Goal: Task Accomplishment & Management: Complete application form

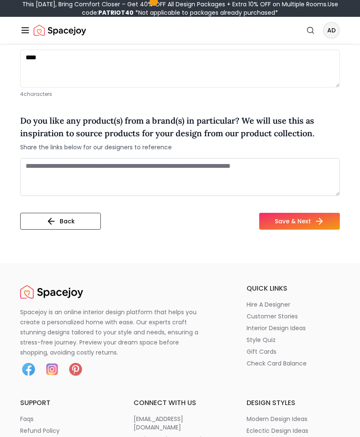
scroll to position [826, 0]
click at [306, 213] on button "Save & Next" at bounding box center [299, 221] width 81 height 17
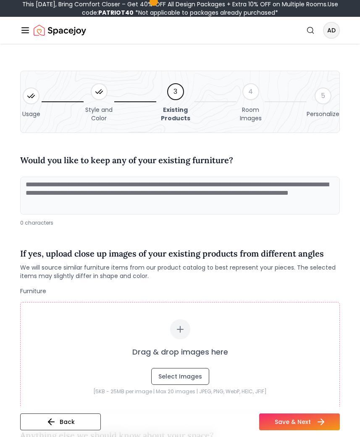
click at [292, 419] on button "Save & Next" at bounding box center [299, 421] width 81 height 17
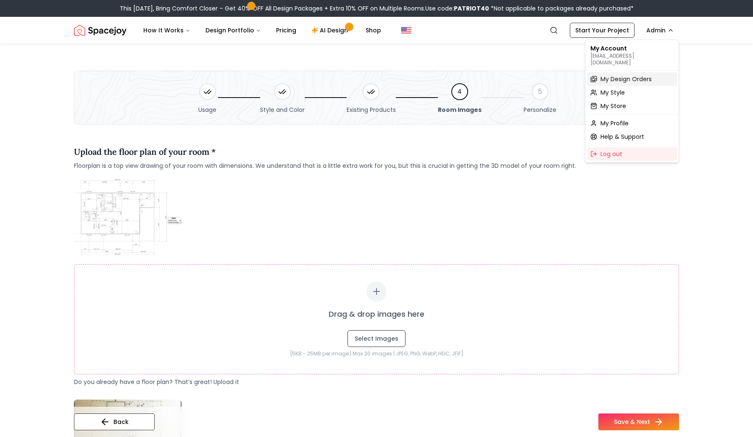
click at [613, 75] on span "My Design Orders" at bounding box center [625, 79] width 51 height 8
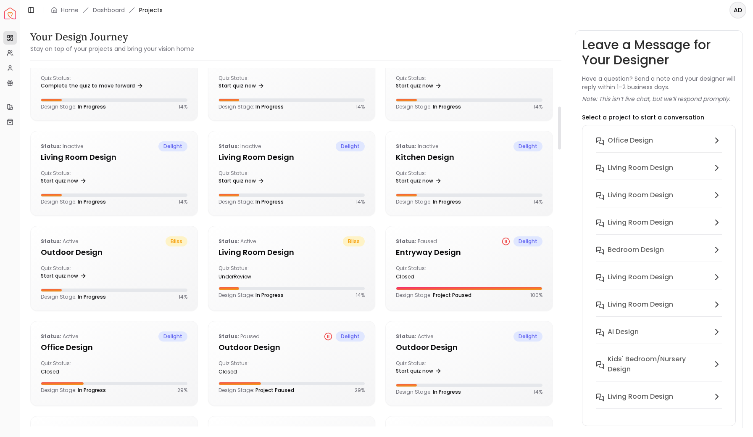
scroll to position [322, 0]
click at [230, 183] on link "Start quiz now" at bounding box center [241, 182] width 46 height 12
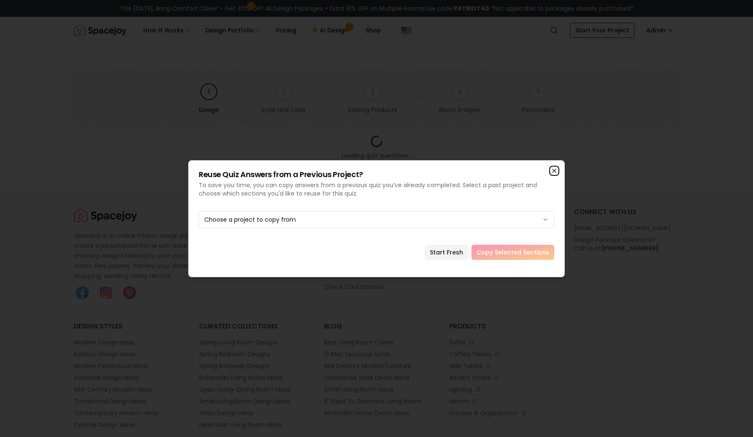
click at [554, 172] on icon "button" at bounding box center [554, 170] width 7 height 7
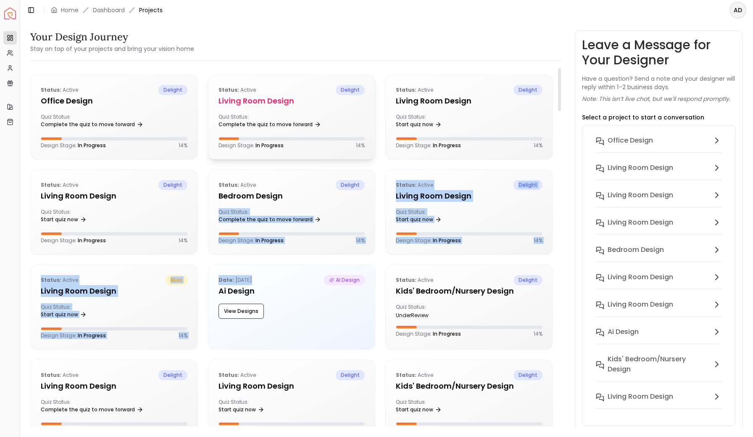
drag, startPoint x: 296, startPoint y: 266, endPoint x: 296, endPoint y: 102, distance: 164.7
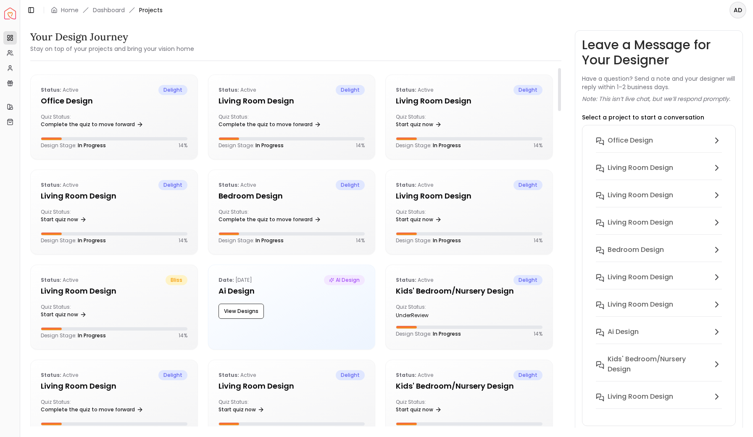
click at [329, 42] on div "Your Design Journey Stay on top of your projects and bring your vision home" at bounding box center [295, 42] width 531 height 24
click at [271, 124] on link "Complete the quiz to move forward" at bounding box center [269, 124] width 103 height 12
click at [126, 115] on div "Quiz Status: Complete the quiz to move forward" at bounding box center [114, 121] width 147 height 17
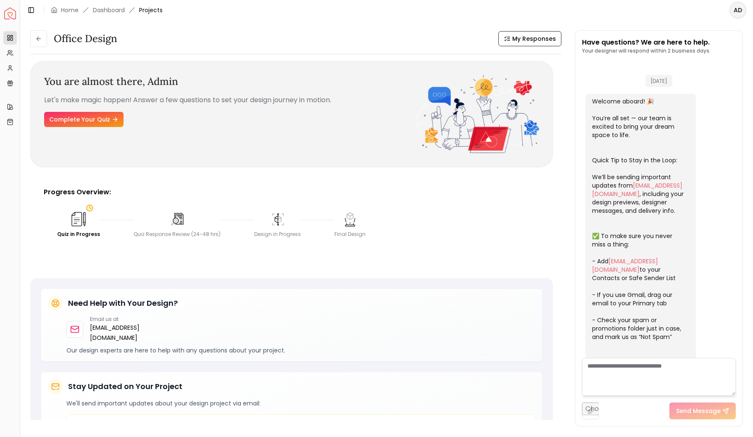
scroll to position [115, 0]
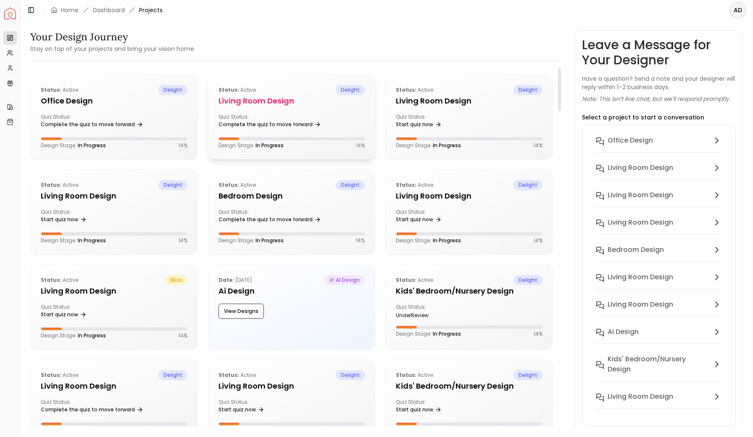
click at [295, 110] on div "Status: active delight Living Room design Quiz Status: Complete the quiz to mov…" at bounding box center [291, 117] width 167 height 84
click at [477, 104] on h5 "Living Room design" at bounding box center [469, 101] width 147 height 12
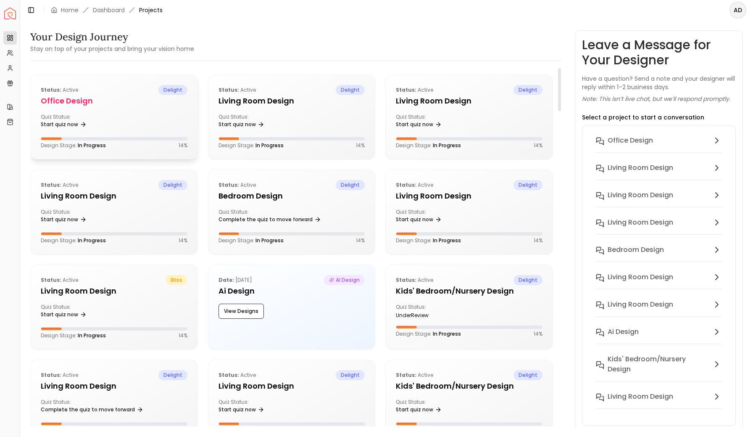
click at [117, 114] on div "Quiz Status: Start quiz now" at bounding box center [114, 121] width 147 height 17
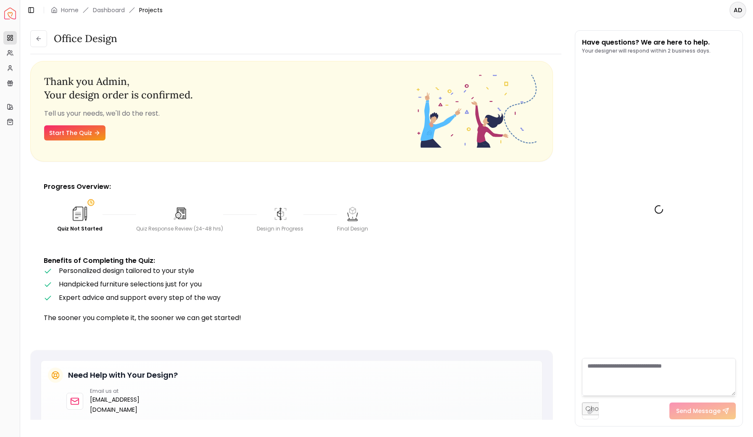
scroll to position [115, 0]
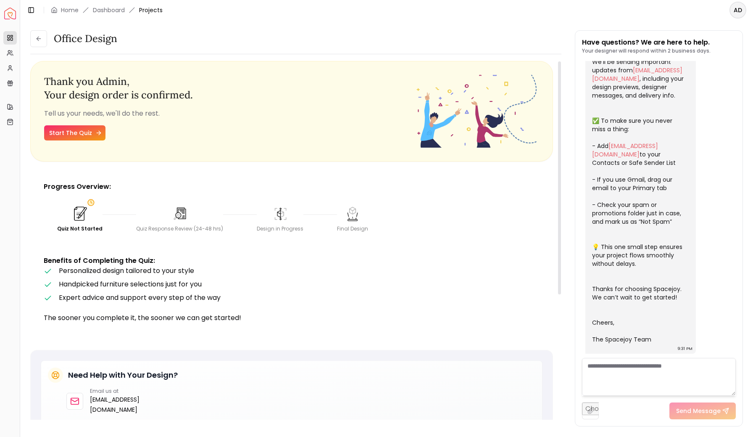
click at [77, 134] on link "Start The Quiz" at bounding box center [74, 132] width 61 height 15
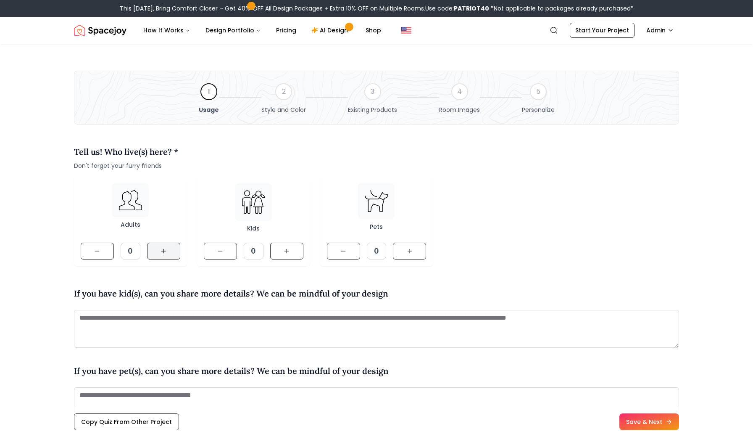
click at [162, 256] on button at bounding box center [163, 250] width 33 height 17
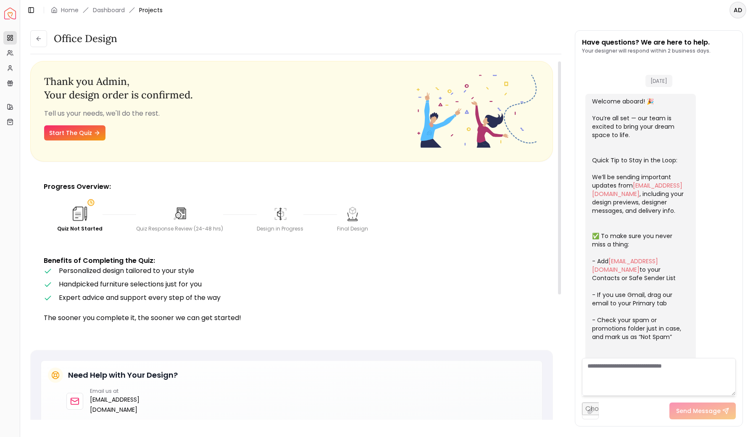
scroll to position [115, 0]
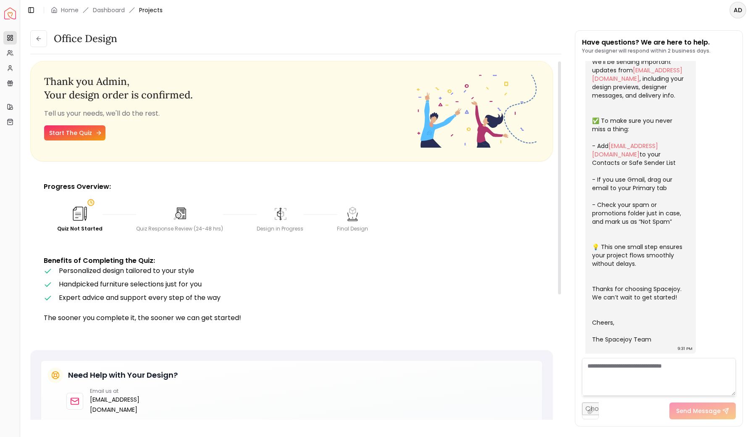
click at [75, 134] on link "Start The Quiz" at bounding box center [74, 132] width 61 height 15
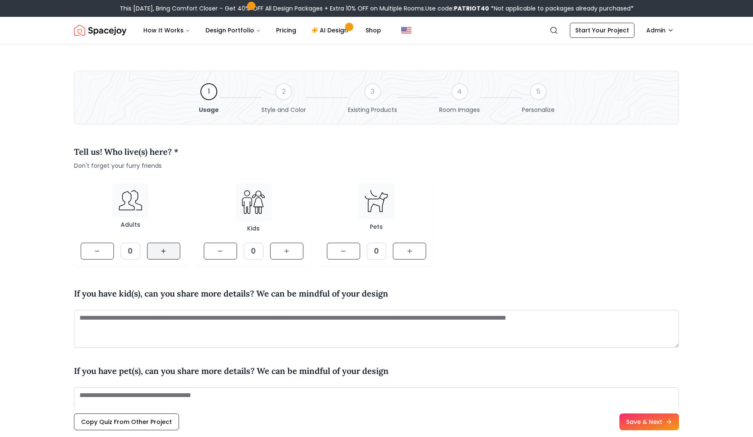
click at [162, 254] on button at bounding box center [163, 250] width 33 height 17
click at [306, 251] on div "Kids 0" at bounding box center [253, 220] width 113 height 89
click at [294, 253] on button at bounding box center [286, 250] width 33 height 17
click at [413, 257] on button at bounding box center [409, 250] width 33 height 17
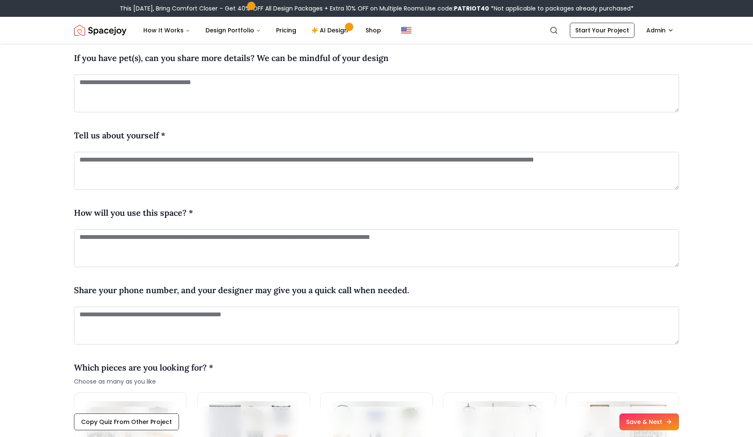
scroll to position [315, 0]
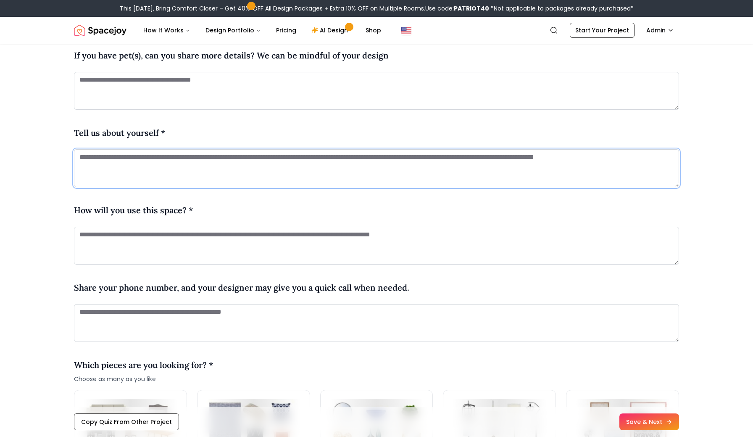
click at [171, 166] on textarea at bounding box center [376, 168] width 605 height 38
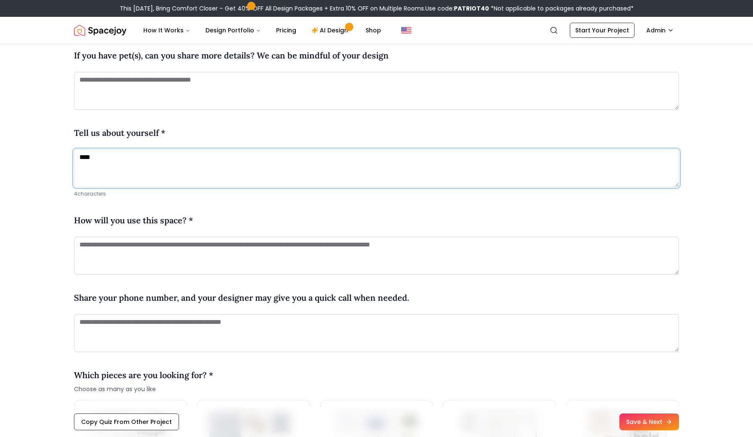
type textarea "****"
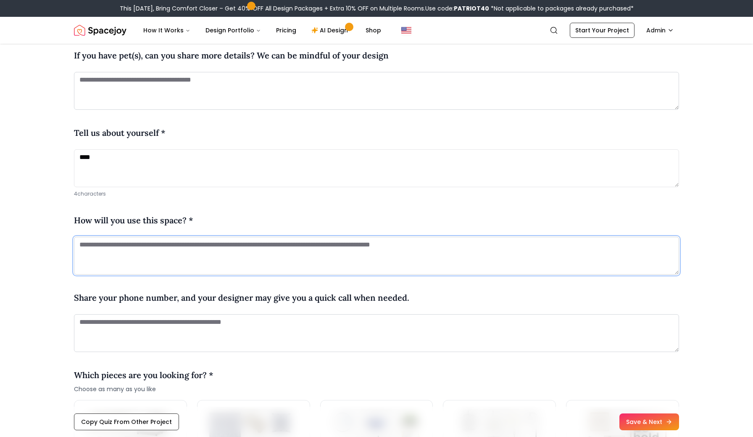
click at [175, 240] on textarea at bounding box center [376, 256] width 605 height 38
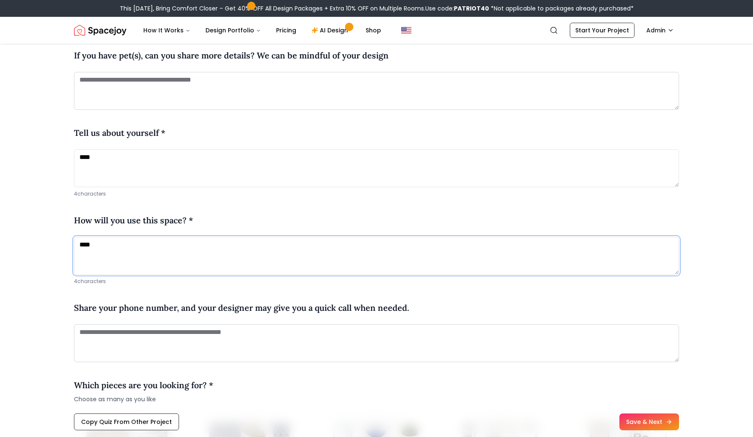
type textarea "****"
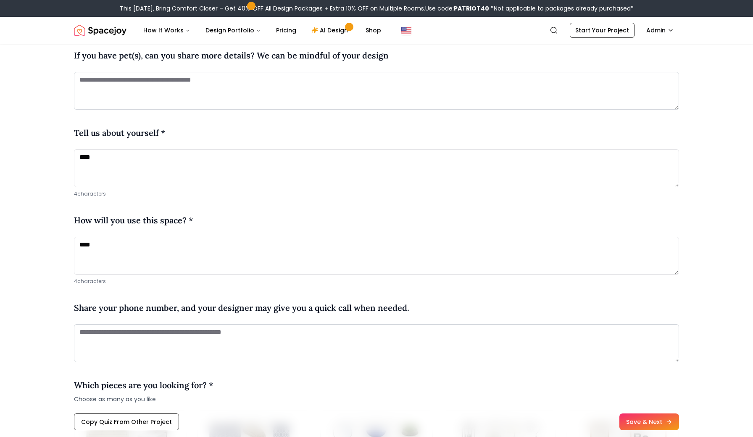
click at [131, 291] on div "Tell us! Who live(s) here? * Don't forget your furry friends Adults 1 Kids 1 Pe…" at bounding box center [376, 394] width 605 height 1150
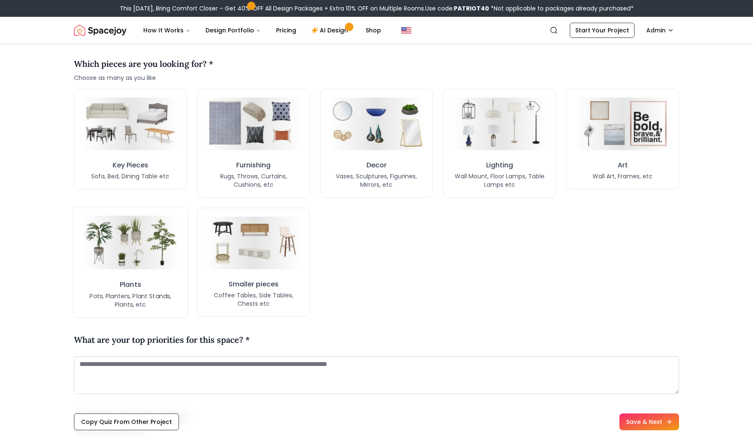
scroll to position [626, 0]
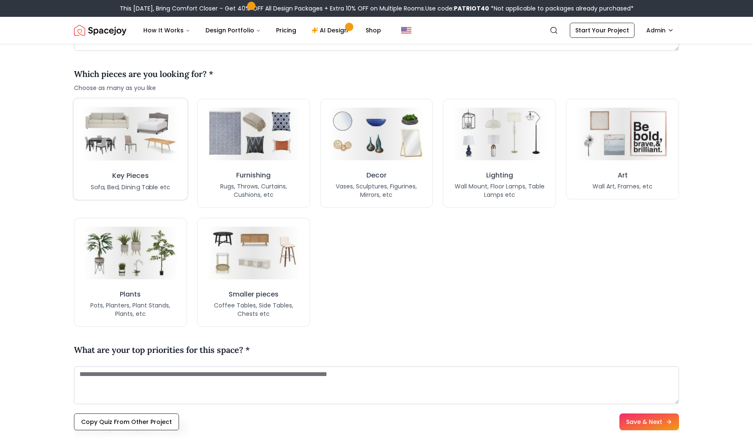
click at [130, 197] on button "Key Pieces Sofa, Bed, Dining Table etc" at bounding box center [130, 149] width 115 height 102
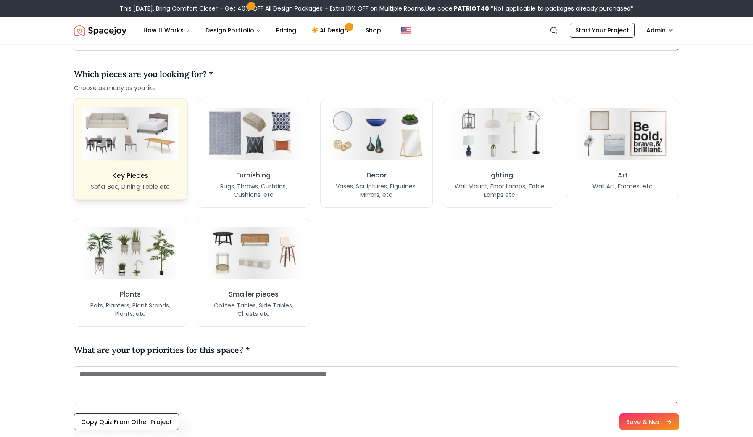
click at [139, 184] on p "Sofa, Bed, Dining Table etc" at bounding box center [130, 186] width 79 height 8
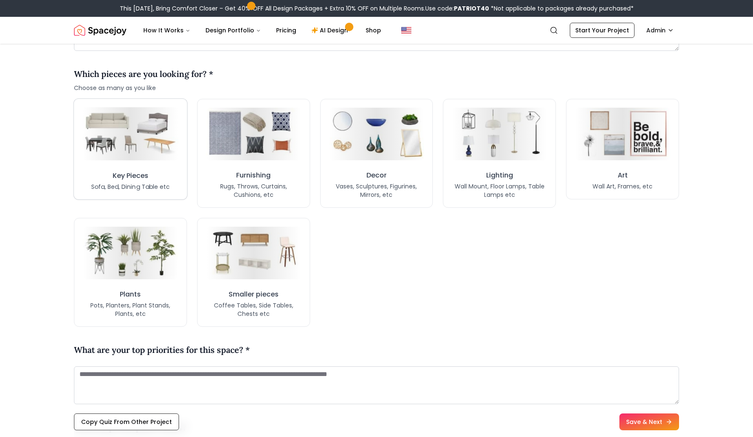
click at [147, 193] on button "Key Pieces Sofa, Bed, Dining Table etc" at bounding box center [131, 148] width 114 height 101
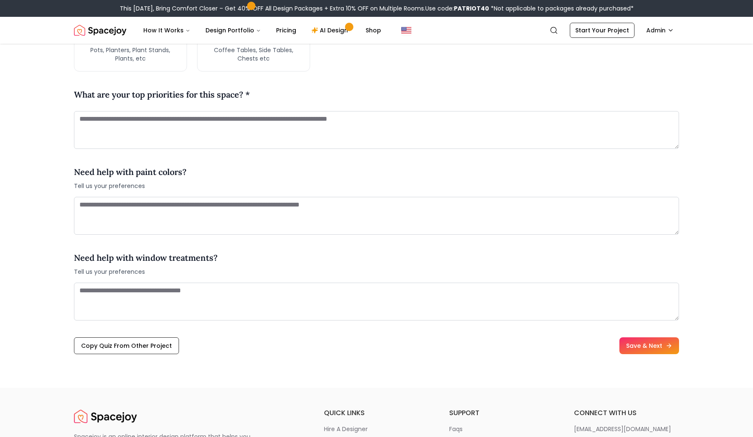
scroll to position [847, 0]
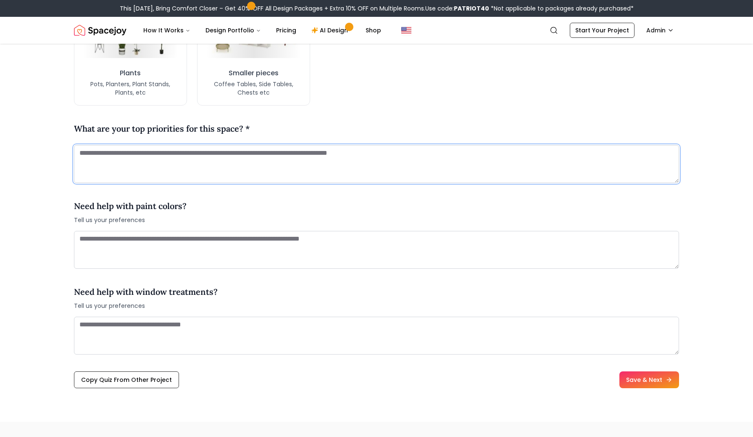
click at [188, 156] on textarea at bounding box center [376, 164] width 605 height 38
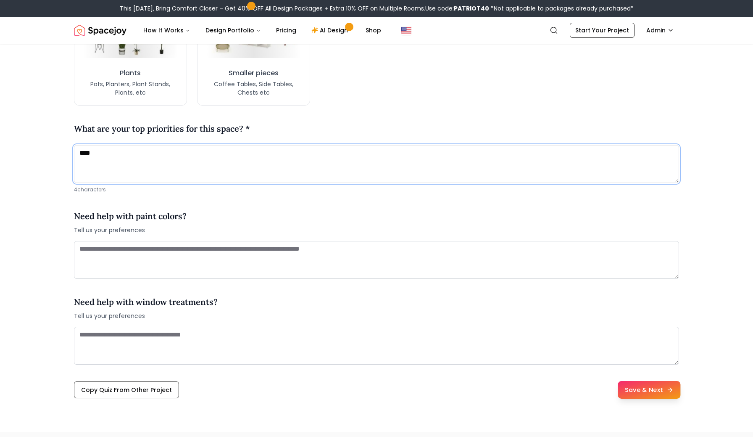
type textarea "****"
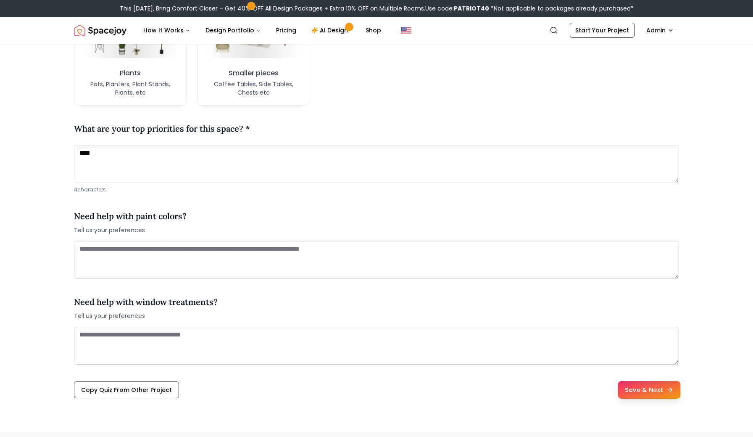
click at [655, 388] on button "Save & Next" at bounding box center [649, 390] width 63 height 18
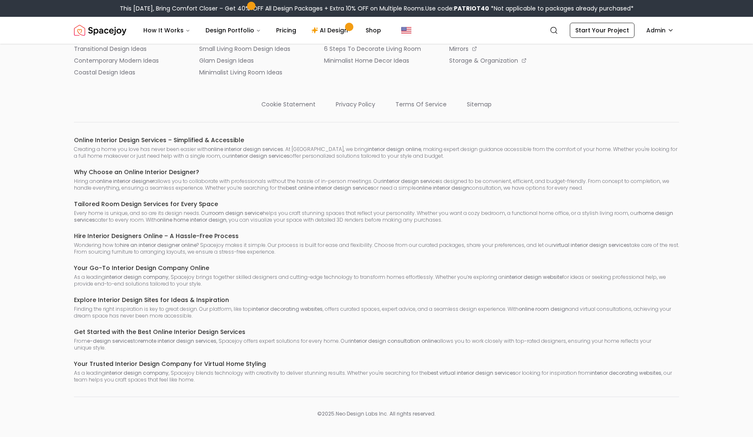
scroll to position [352, 0]
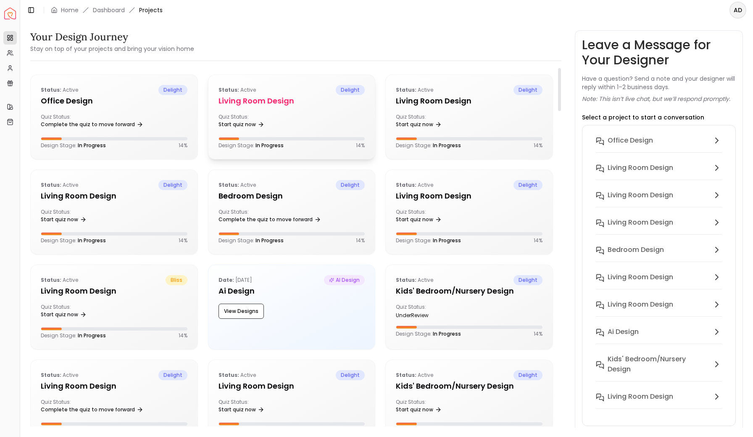
click at [310, 108] on div "Status: active delight Living Room design Quiz Status: Start quiz now Design St…" at bounding box center [291, 117] width 167 height 84
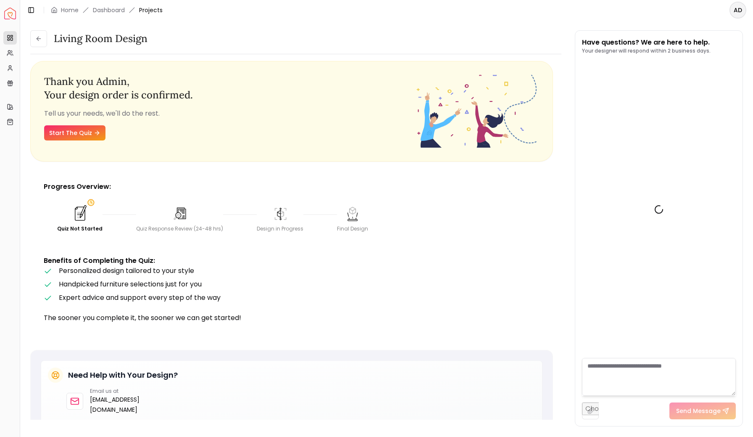
click at [310, 32] on div "Living Room design" at bounding box center [295, 38] width 531 height 17
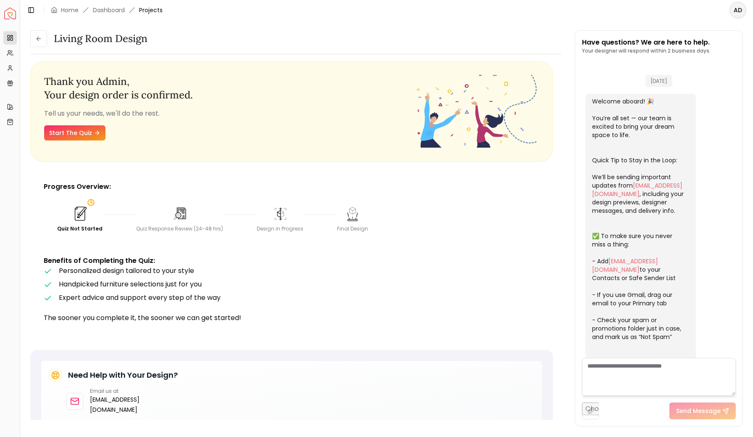
scroll to position [115, 0]
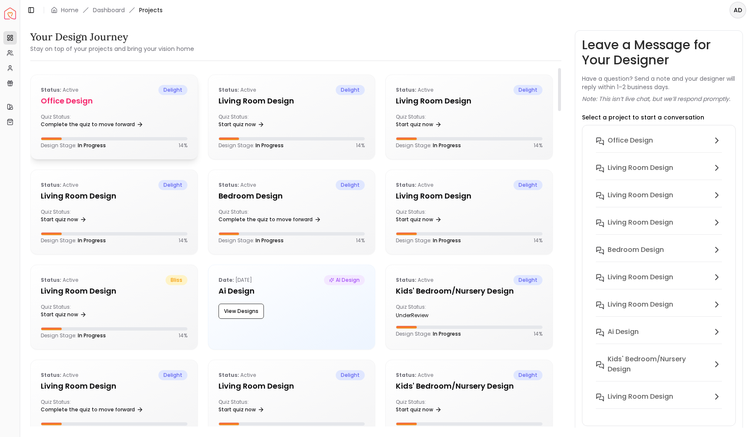
click at [120, 108] on div "Status: active delight Office design Quiz Status: Complete the quiz to move for…" at bounding box center [114, 117] width 167 height 84
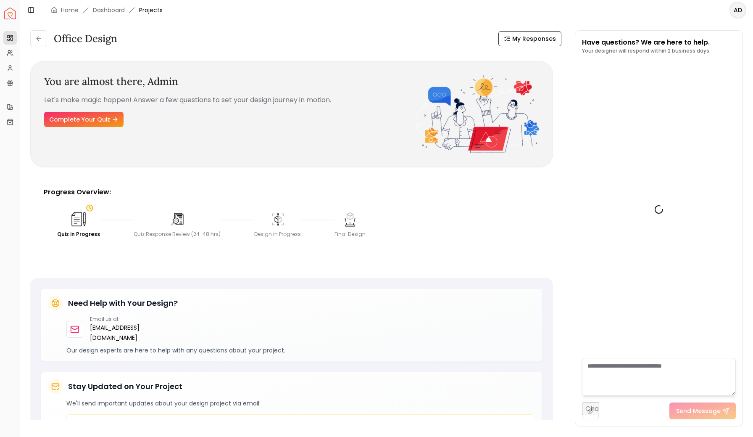
click at [313, 27] on div "Office design My Responses Office design My Responses You are almost there, Adm…" at bounding box center [386, 223] width 733 height 407
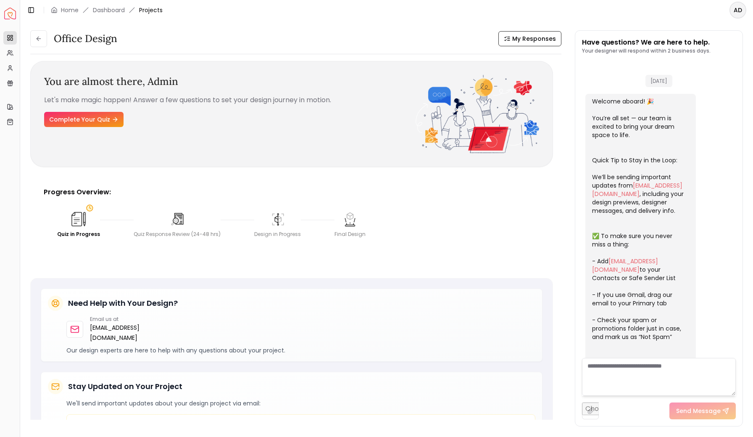
scroll to position [115, 0]
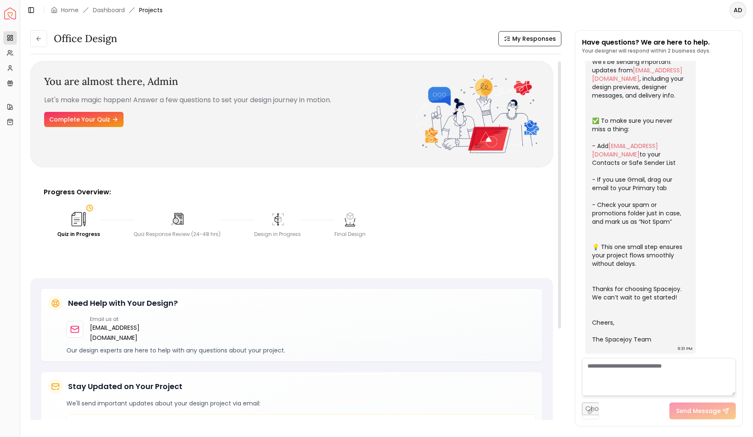
click at [611, 233] on div "Office design My Responses Office design My Responses You are almost there, Adm…" at bounding box center [386, 223] width 713 height 387
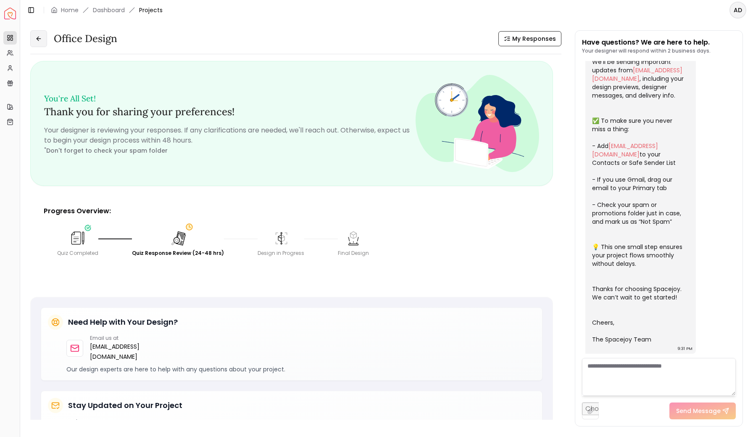
click at [37, 39] on icon at bounding box center [38, 38] width 7 height 7
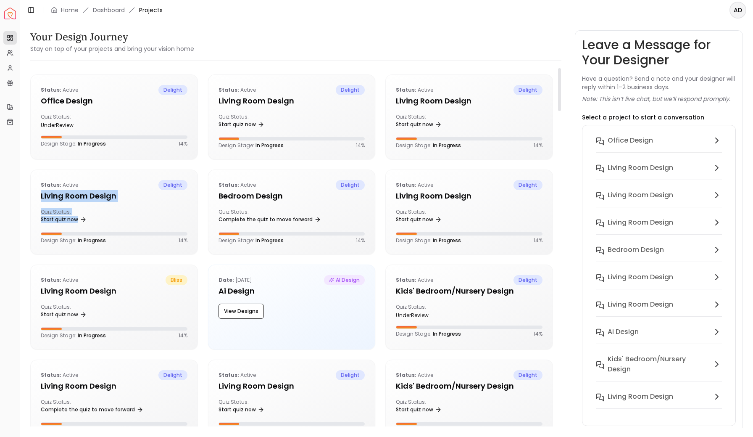
drag, startPoint x: 201, startPoint y: 224, endPoint x: 205, endPoint y: 164, distance: 60.6
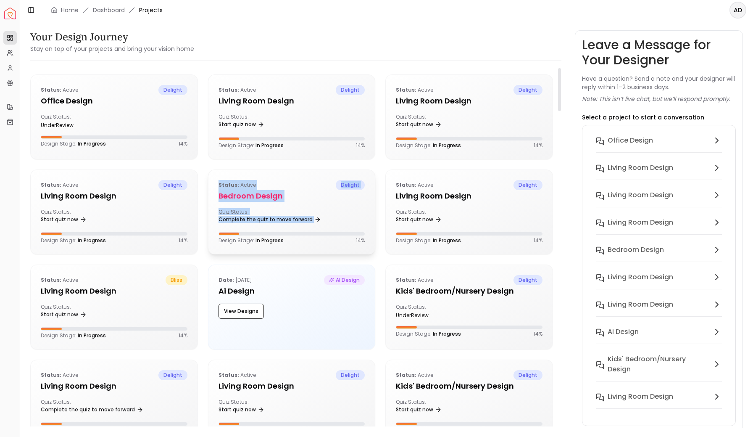
drag, startPoint x: 209, startPoint y: 226, endPoint x: 209, endPoint y: 178, distance: 47.9
click at [209, 179] on div "Status: active delight Bedroom design Quiz Status: Complete the quiz to move fo…" at bounding box center [291, 212] width 167 height 84
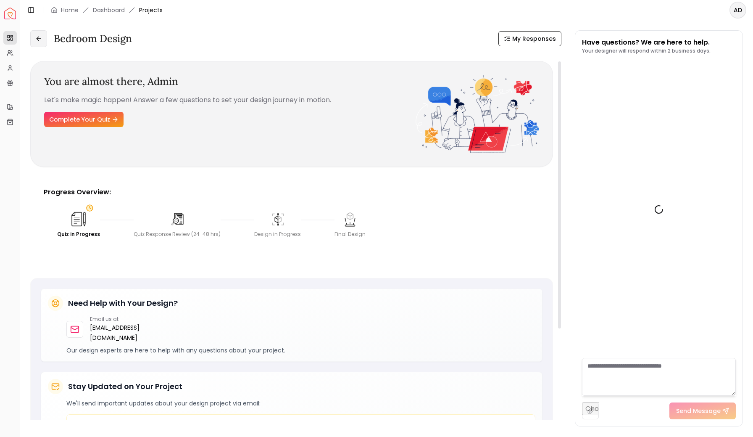
click at [42, 42] on button at bounding box center [38, 38] width 17 height 17
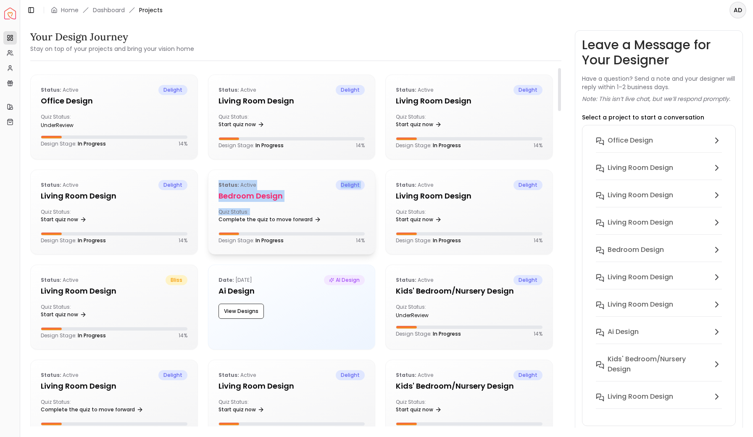
drag, startPoint x: 203, startPoint y: 258, endPoint x: 210, endPoint y: 198, distance: 60.5
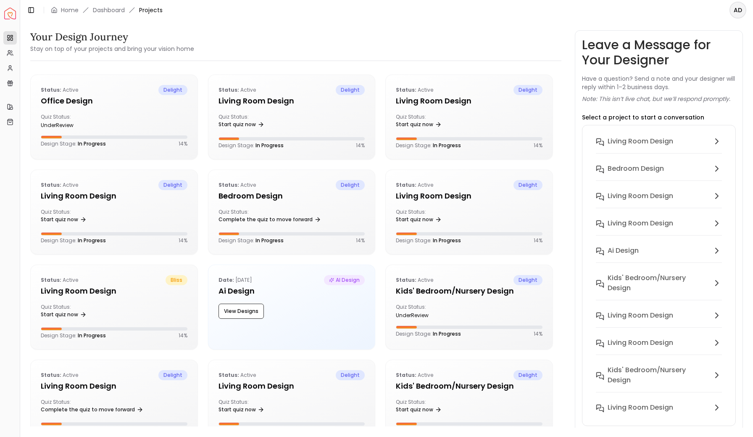
click at [429, 38] on div "Your Design Journey Stay on top of your projects and bring your vision home" at bounding box center [295, 42] width 531 height 24
